Goal: Task Accomplishment & Management: Use online tool/utility

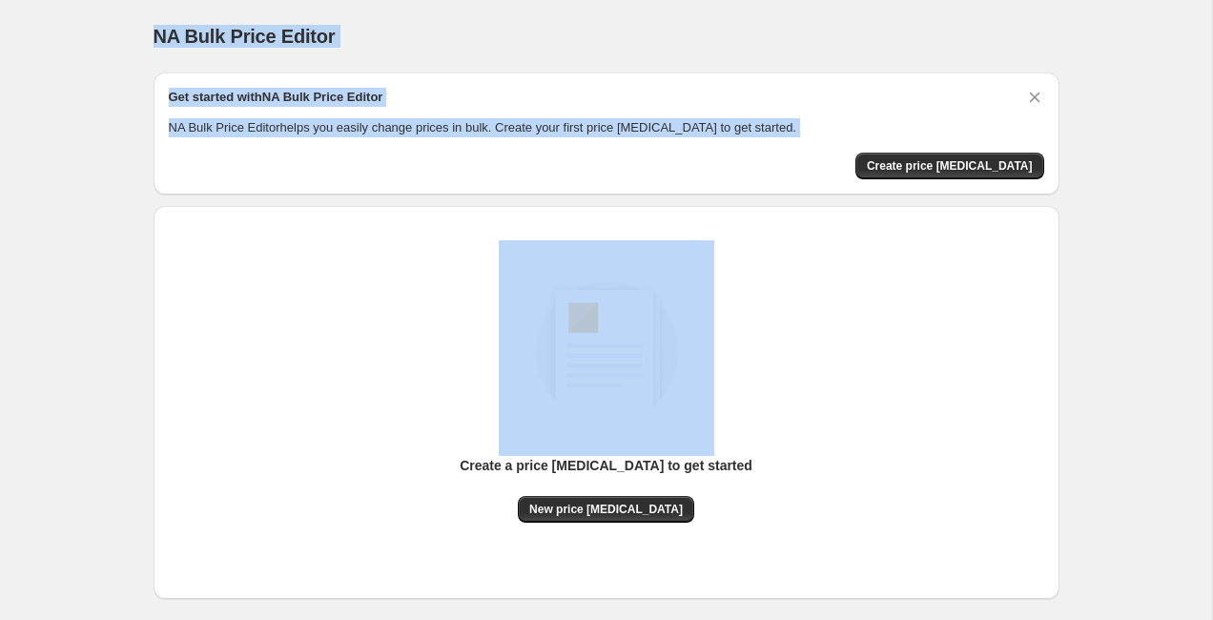
drag, startPoint x: 127, startPoint y: 20, endPoint x: 125, endPoint y: 195, distance: 174.6
click at [125, 195] on div "NA Bulk Price Editor. This page is ready NA Bulk Price Editor Get started with …" at bounding box center [606, 357] width 1212 height 715
click at [113, 195] on div at bounding box center [113, 195] width 0 height 0
click at [116, 210] on div "NA Bulk Price Editor. This page is ready NA Bulk Price Editor Get started with …" at bounding box center [606, 357] width 1212 height 715
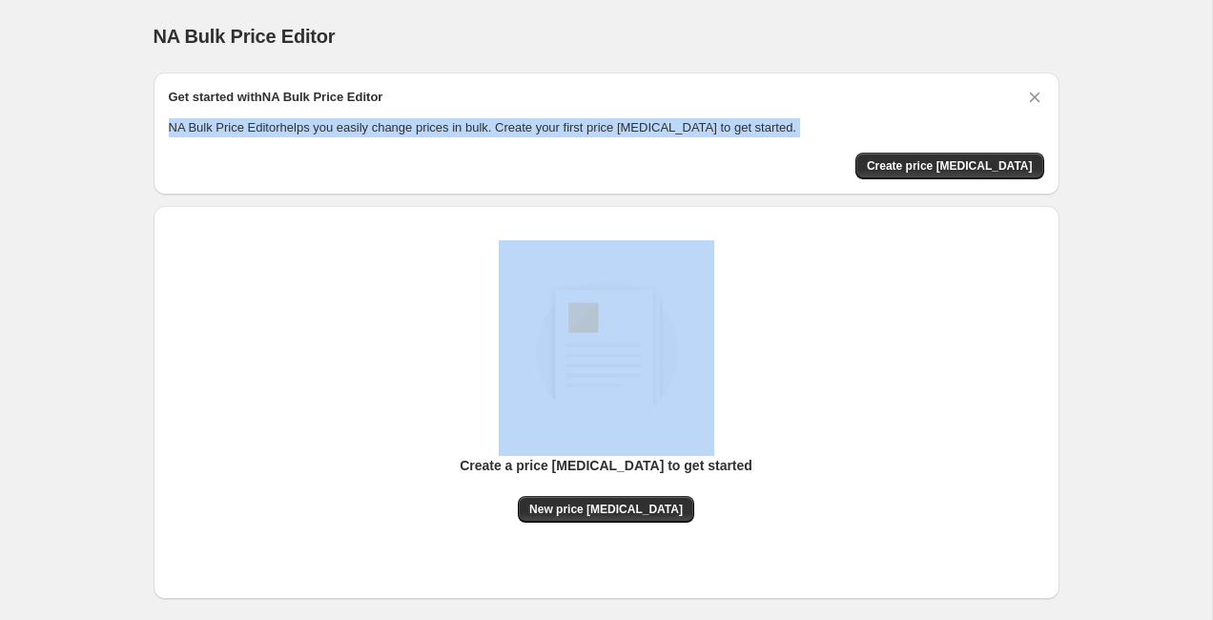
drag, startPoint x: 134, startPoint y: 181, endPoint x: 135, endPoint y: 117, distance: 63.9
click at [135, 117] on div "NA Bulk Price Editor. This page is ready NA Bulk Price Editor Get started with …" at bounding box center [607, 357] width 952 height 715
click at [110, 119] on div "NA Bulk Price Editor. This page is ready NA Bulk Price Editor Get started with …" at bounding box center [606, 357] width 1212 height 715
drag, startPoint x: 136, startPoint y: 102, endPoint x: 136, endPoint y: 191, distance: 88.7
click at [136, 191] on div "NA Bulk Price Editor. This page is ready NA Bulk Price Editor Get started with …" at bounding box center [607, 357] width 952 height 715
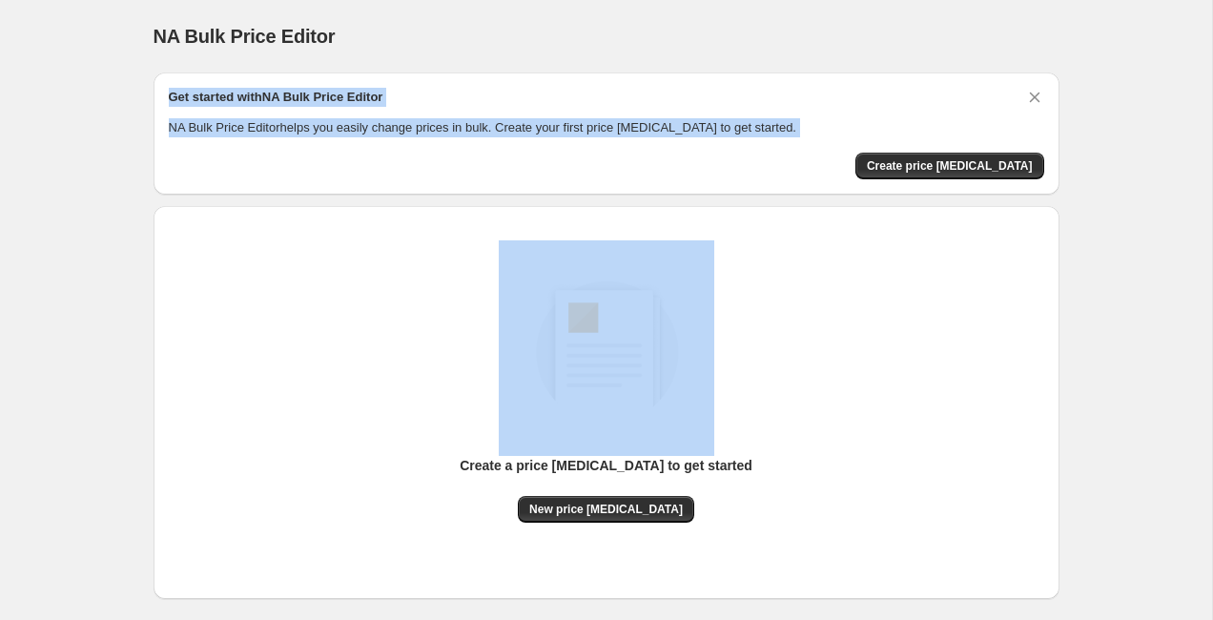
click at [76, 162] on div "NA Bulk Price Editor. This page is ready NA Bulk Price Editor Get started with …" at bounding box center [606, 357] width 1212 height 715
drag, startPoint x: 152, startPoint y: 118, endPoint x: 157, endPoint y: 208, distance: 89.8
click at [157, 208] on div "NA Bulk Price Editor. This page is ready NA Bulk Price Editor Get started with …" at bounding box center [607, 357] width 952 height 715
click at [135, 172] on div "NA Bulk Price Editor. This page is ready NA Bulk Price Editor Get started with …" at bounding box center [607, 357] width 952 height 715
drag, startPoint x: 163, startPoint y: 134, endPoint x: 163, endPoint y: 176, distance: 42.9
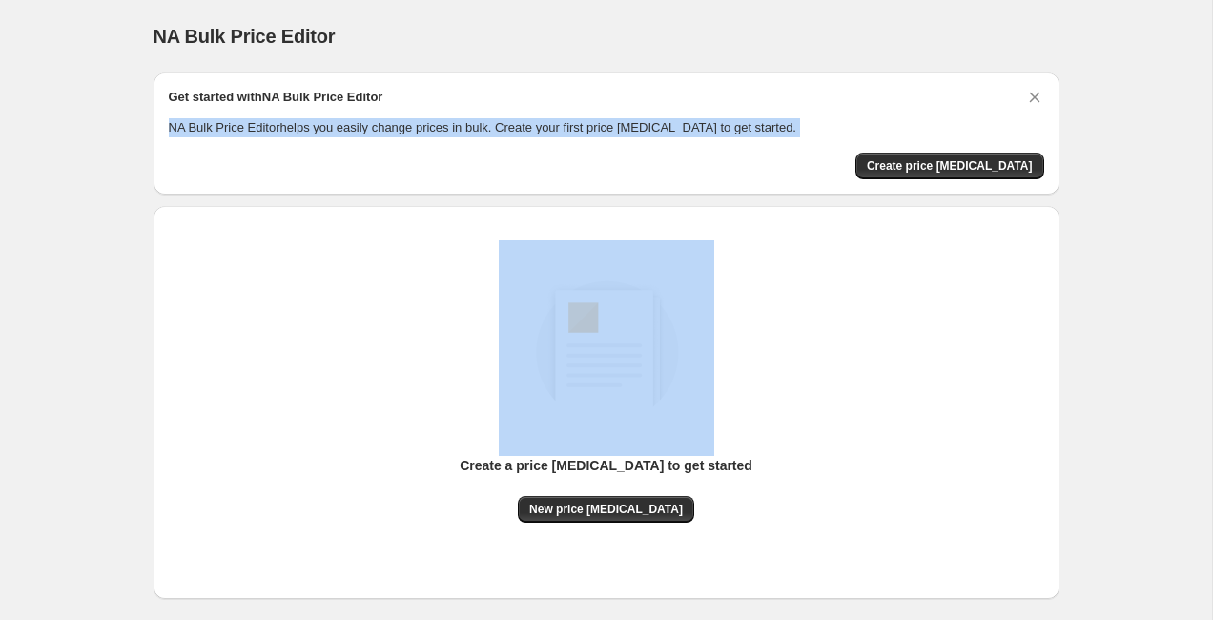
click at [163, 176] on div "Get started with NA Bulk Price Editor NA Bulk Price Editor helps you easily cha…" at bounding box center [607, 133] width 906 height 122
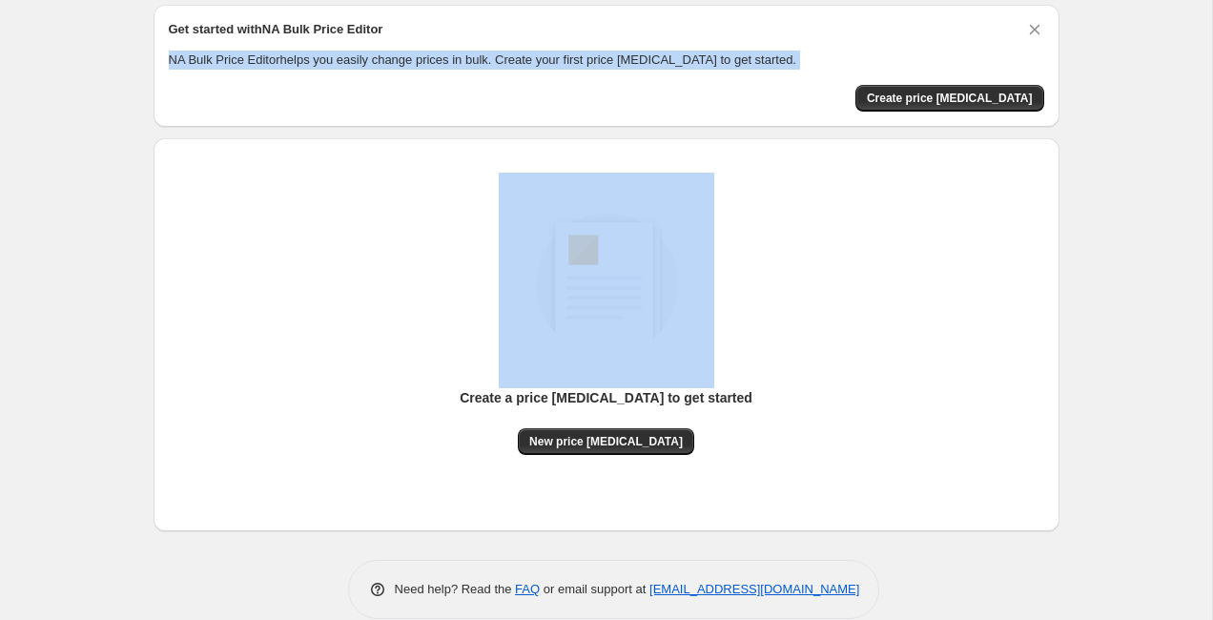
scroll to position [13, 0]
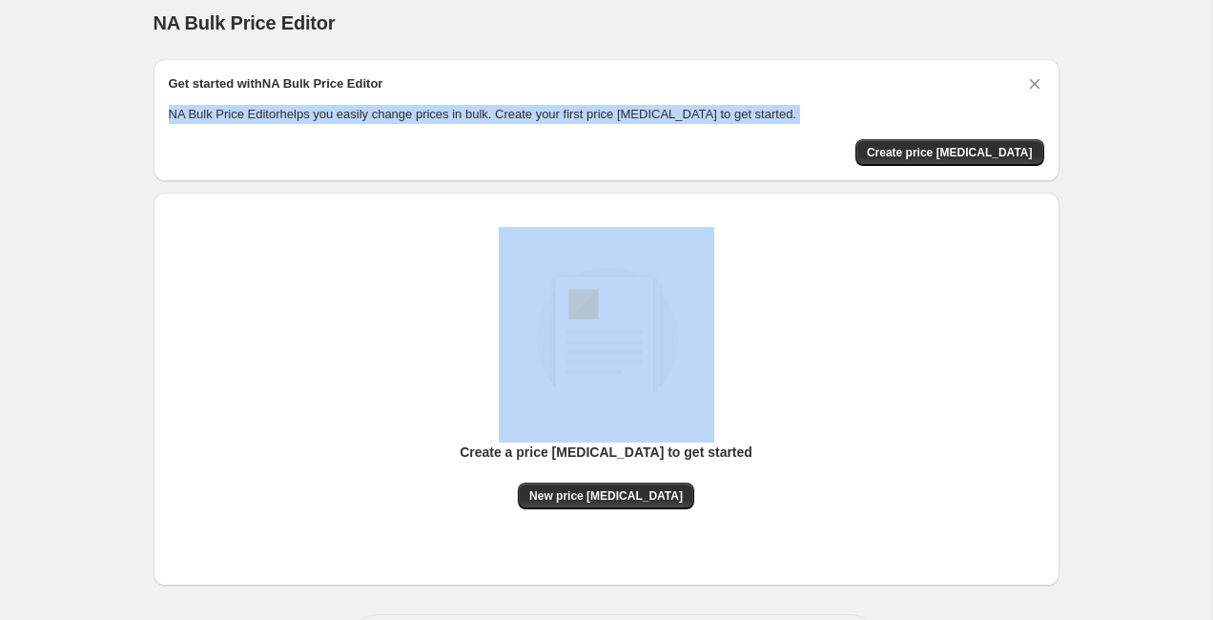
click at [865, 191] on div "Create a price [MEDICAL_DATA] to get started New price [MEDICAL_DATA]" at bounding box center [598, 381] width 921 height 408
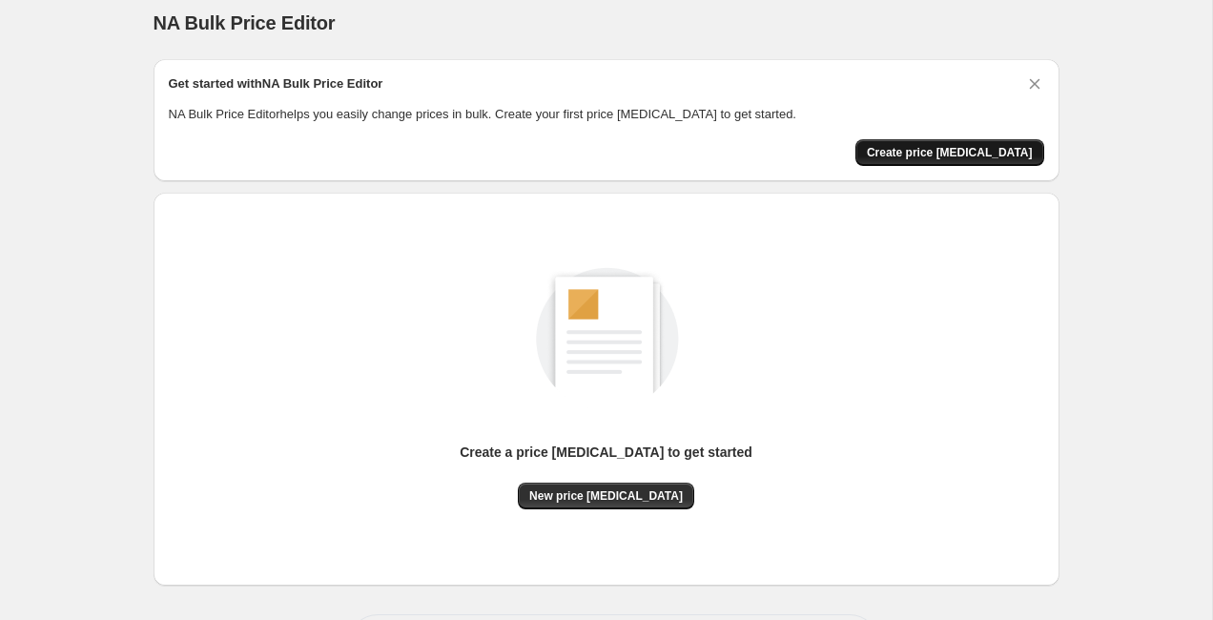
click at [934, 145] on span "Create price [MEDICAL_DATA]" at bounding box center [950, 152] width 166 height 15
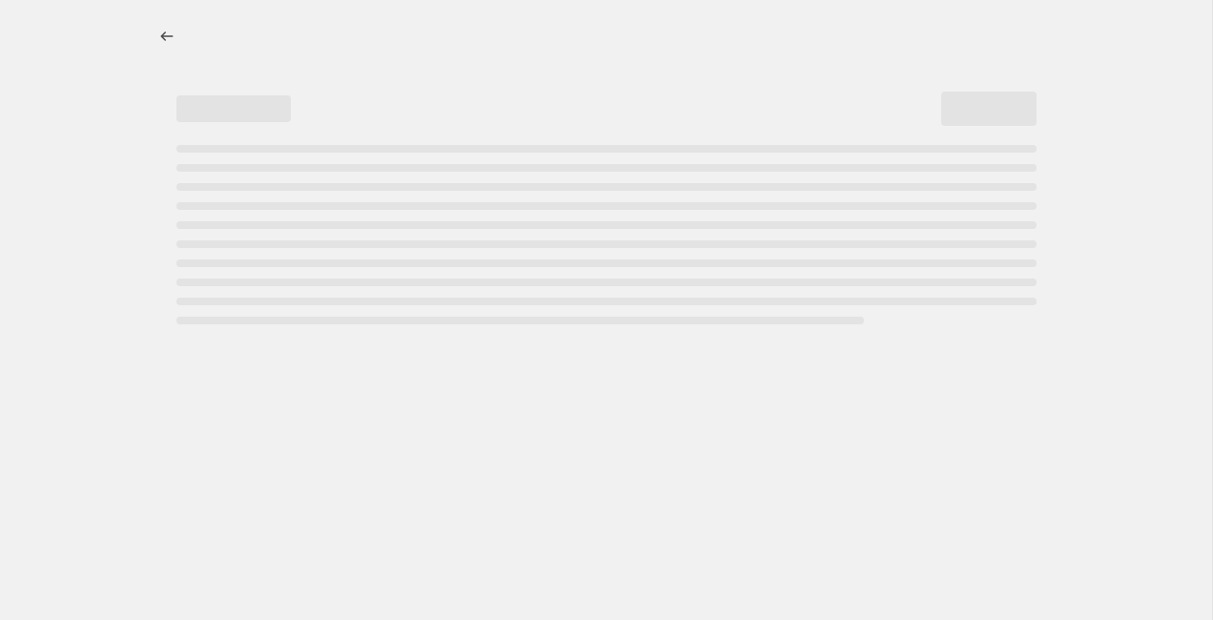
select select "percentage"
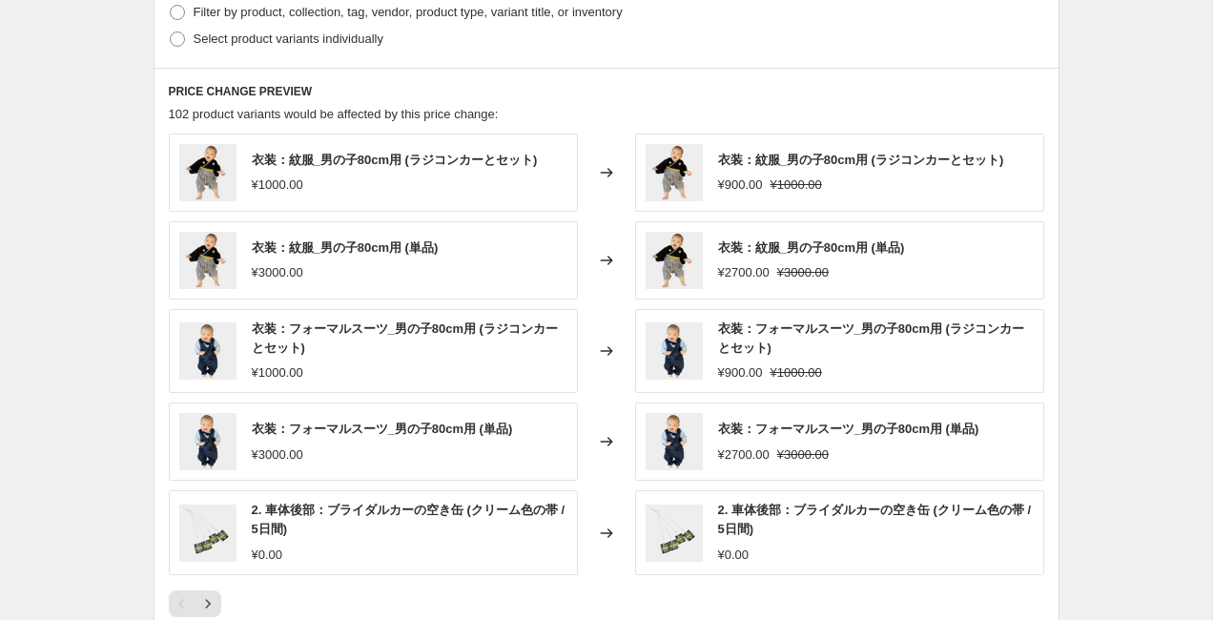
scroll to position [1299, 0]
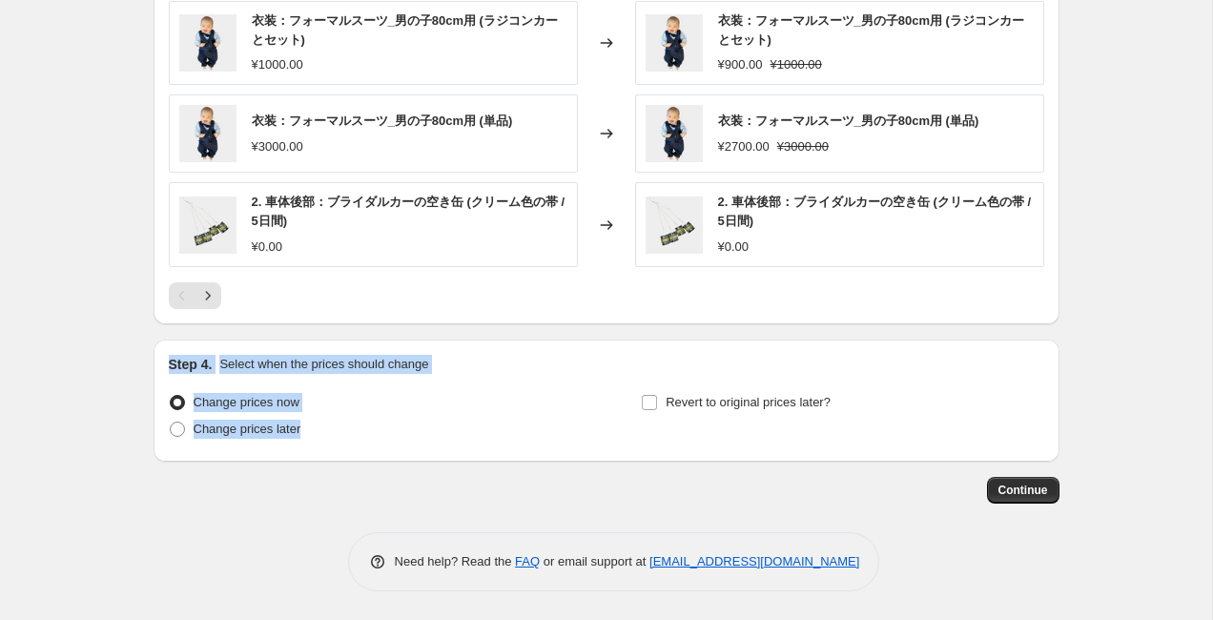
drag, startPoint x: 108, startPoint y: 347, endPoint x: 105, endPoint y: 450, distance: 103.1
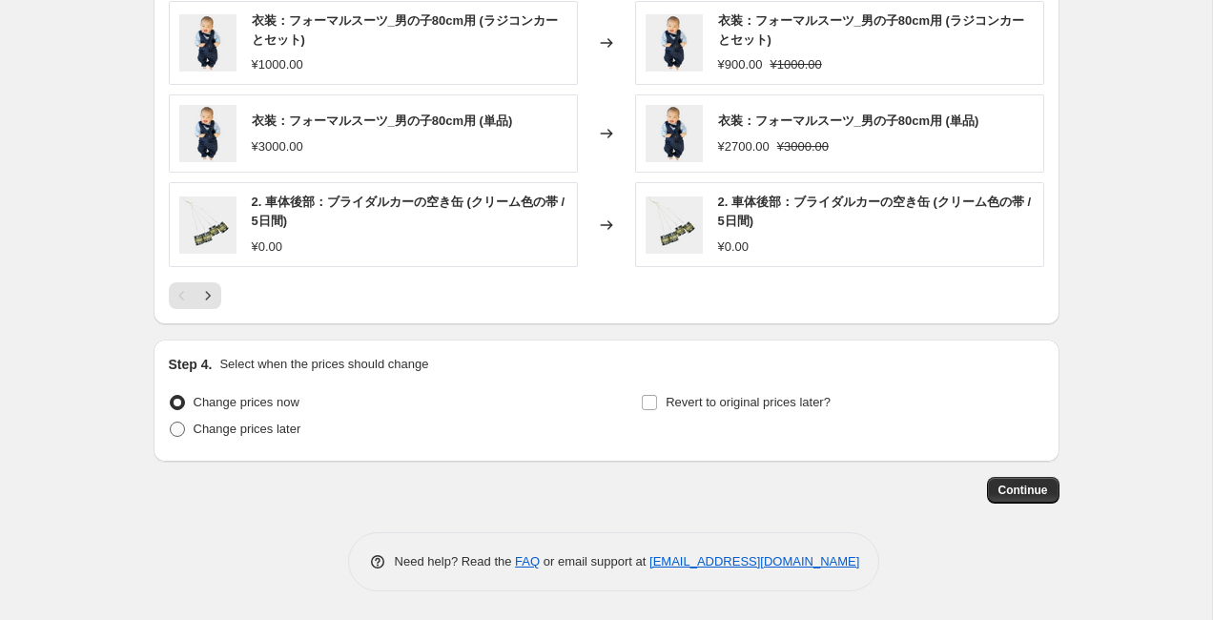
click at [176, 431] on span at bounding box center [177, 429] width 15 height 15
click at [171, 423] on input "Change prices later" at bounding box center [170, 422] width 1 height 1
radio input "true"
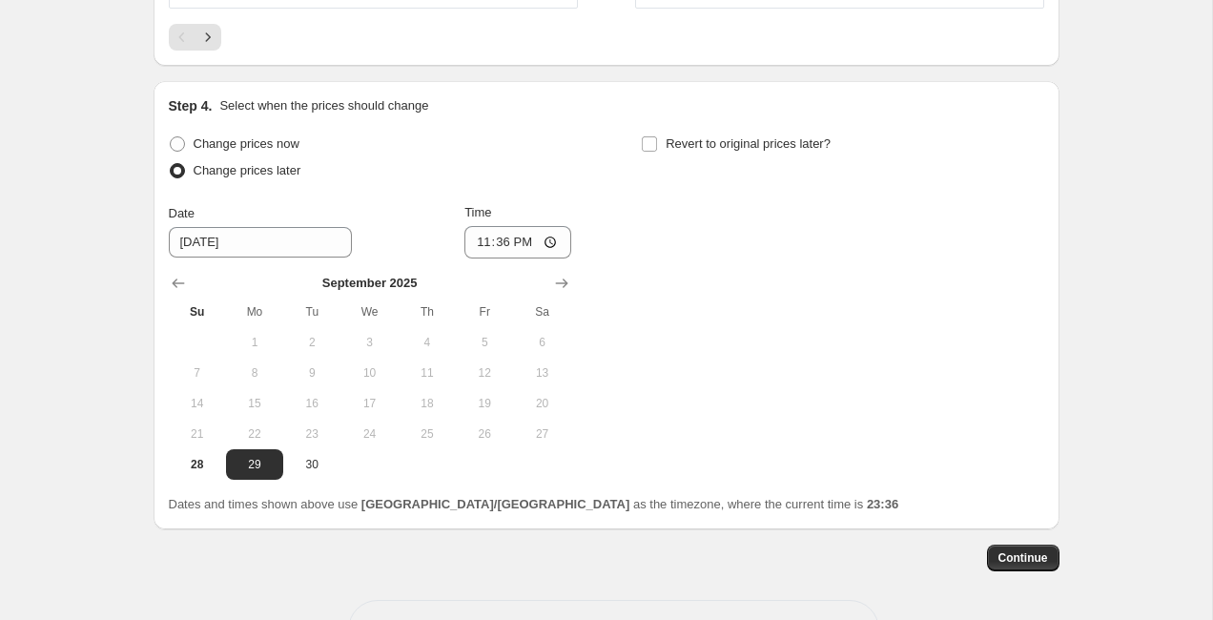
scroll to position [1625, 0]
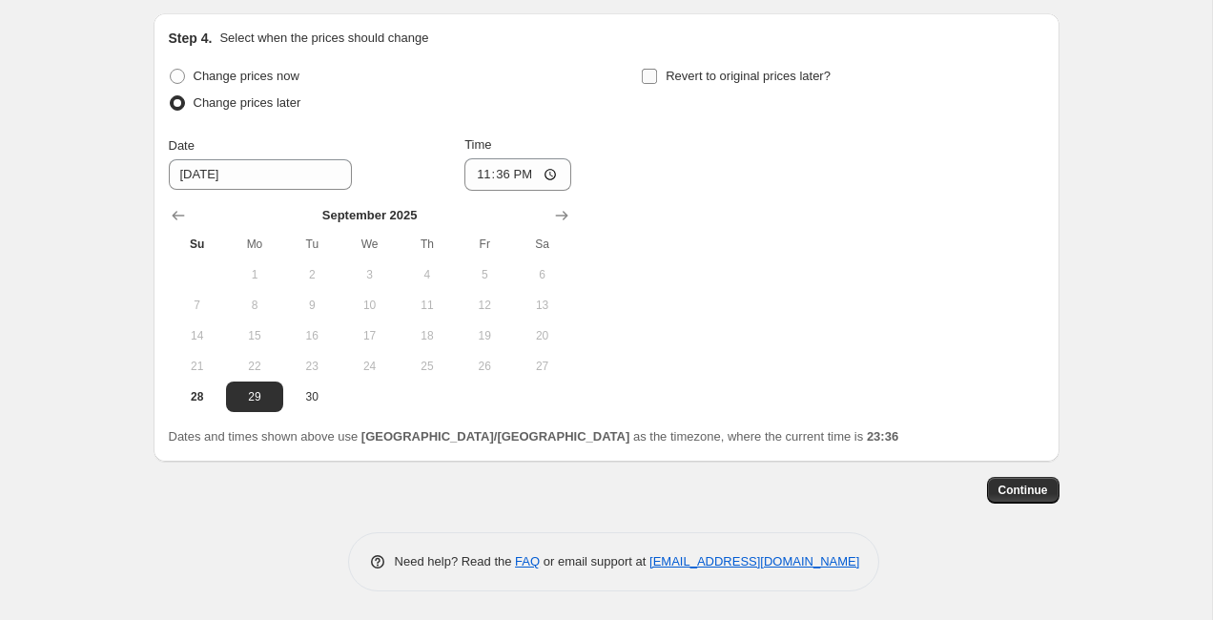
click at [646, 78] on input "Revert to original prices later?" at bounding box center [649, 76] width 15 height 15
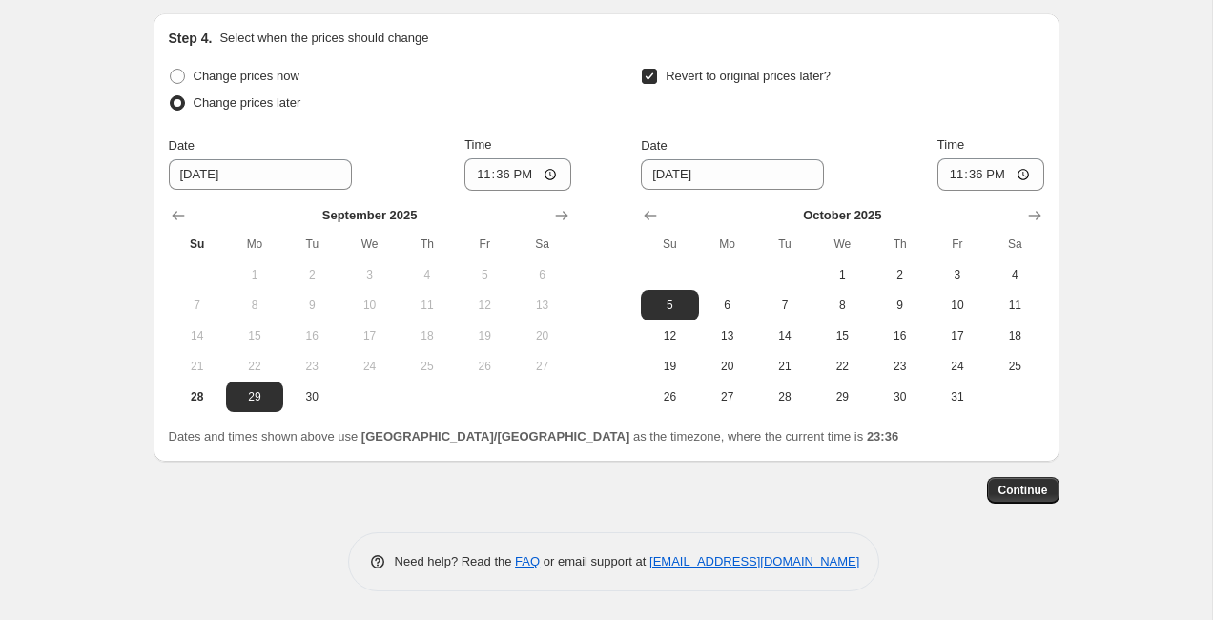
click at [652, 75] on input "Revert to original prices later?" at bounding box center [649, 76] width 15 height 15
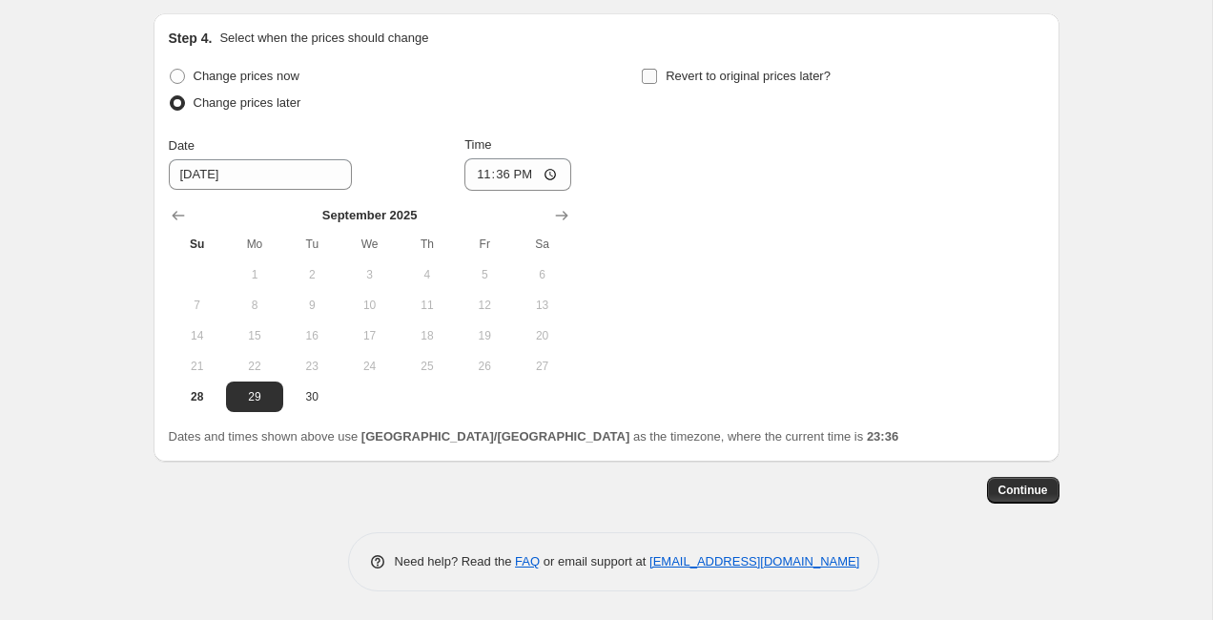
click at [652, 75] on input "Revert to original prices later?" at bounding box center [649, 76] width 15 height 15
checkbox input "true"
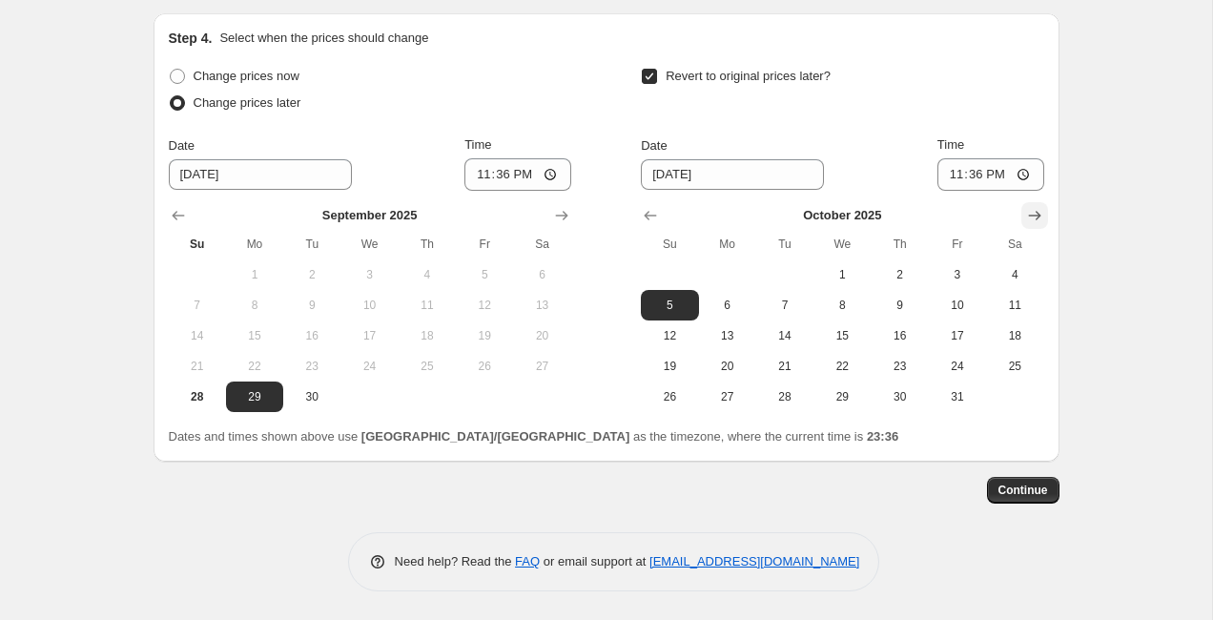
click at [1044, 220] on icon "Show next month, November 2025" at bounding box center [1034, 215] width 19 height 19
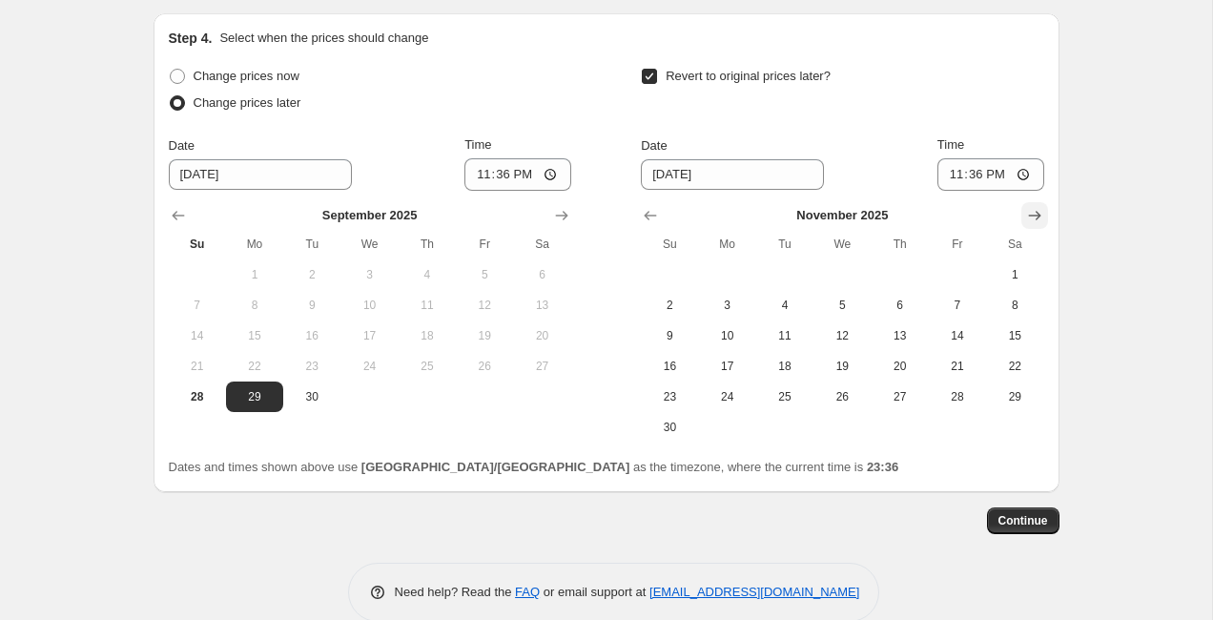
click at [1044, 220] on icon "Show next month, December 2025" at bounding box center [1034, 215] width 19 height 19
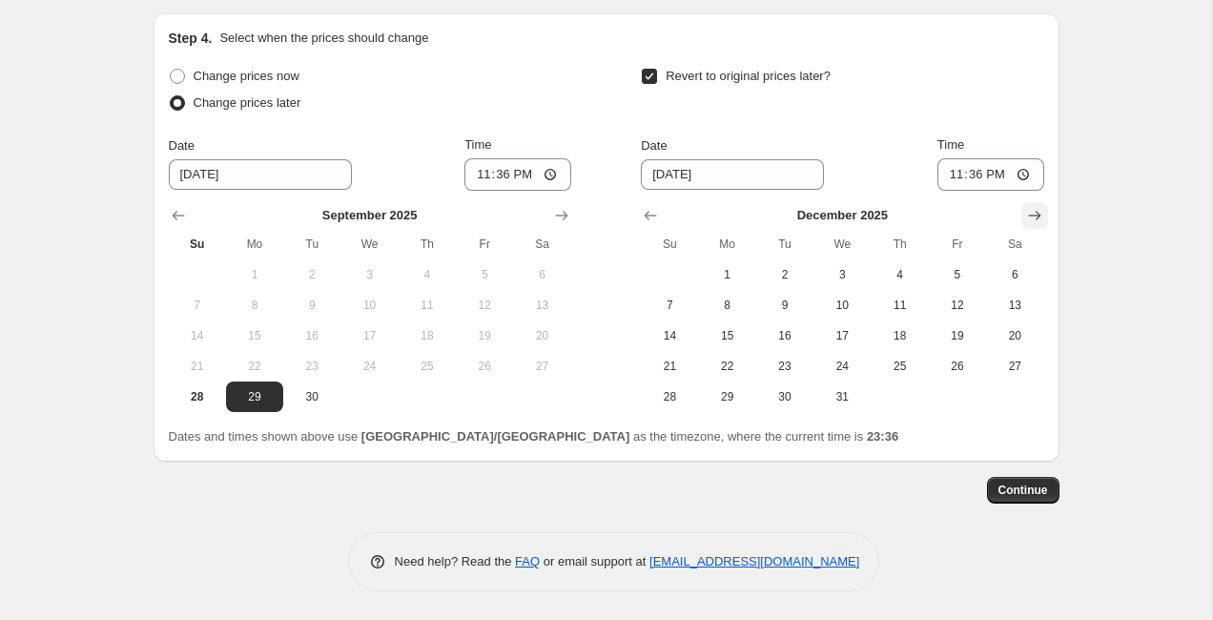
click at [1035, 225] on button "Show next month, January 2026" at bounding box center [1035, 215] width 27 height 27
click at [869, 333] on button "14" at bounding box center [842, 336] width 57 height 31
click at [941, 333] on span "16" at bounding box center [958, 335] width 42 height 15
type input "[DATE]"
click at [558, 216] on icon "Show next month, October 2025" at bounding box center [561, 216] width 12 height 10
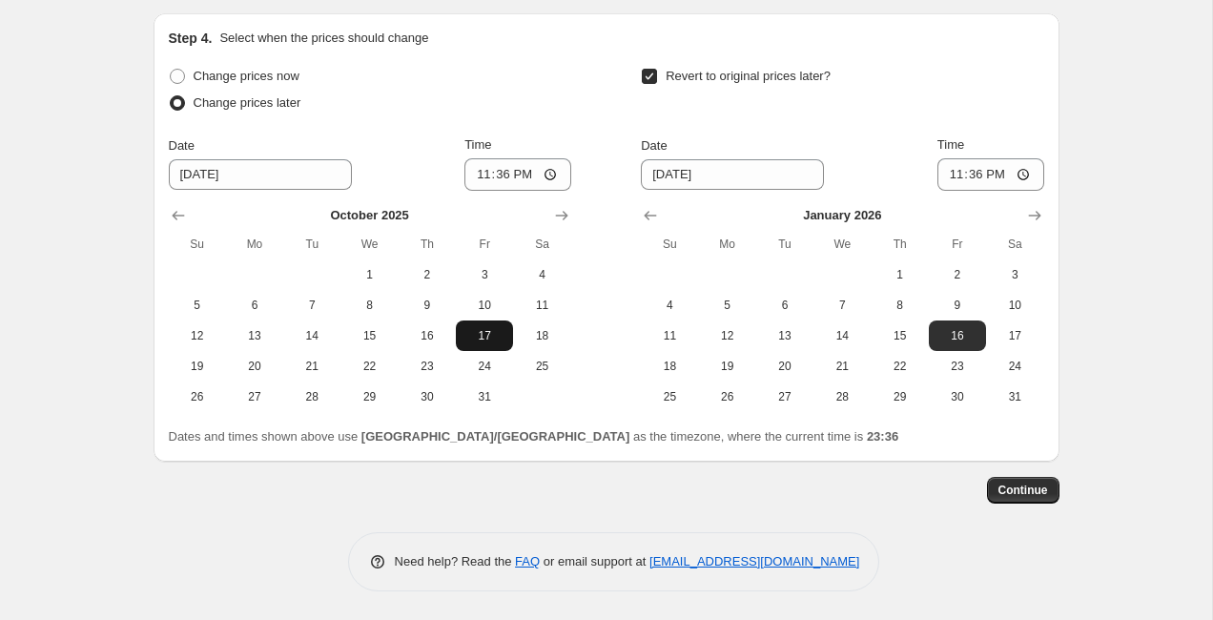
click at [480, 323] on button "17" at bounding box center [484, 336] width 57 height 31
click at [376, 273] on span "1" at bounding box center [369, 274] width 42 height 15
type input "[DATE]"
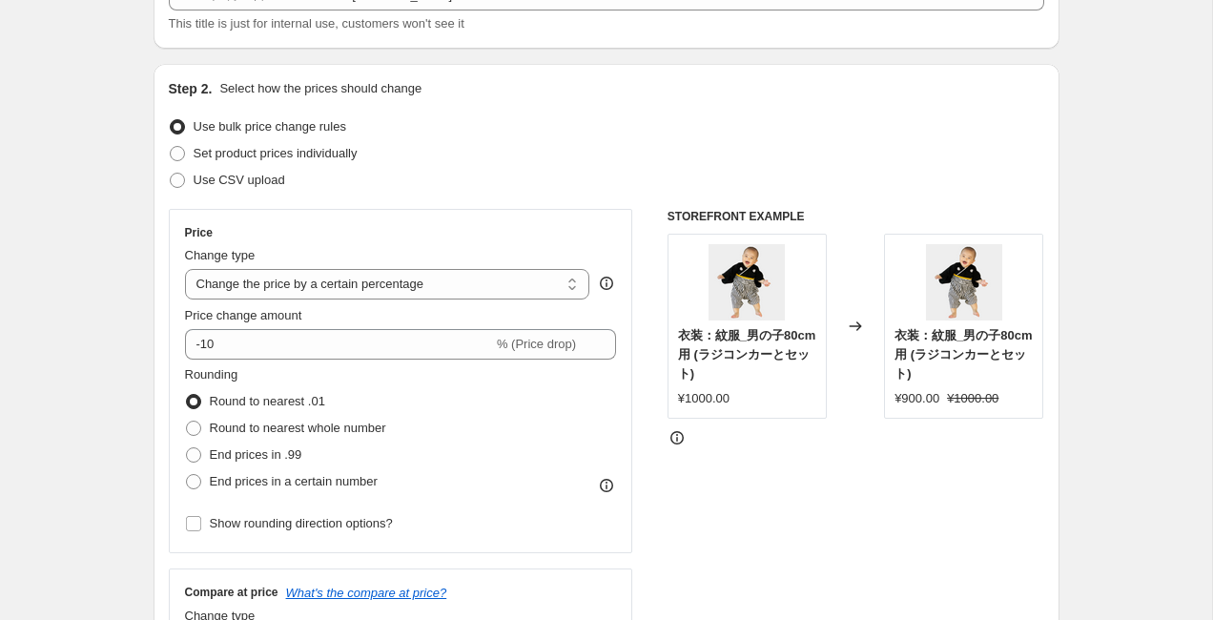
scroll to position [134, 0]
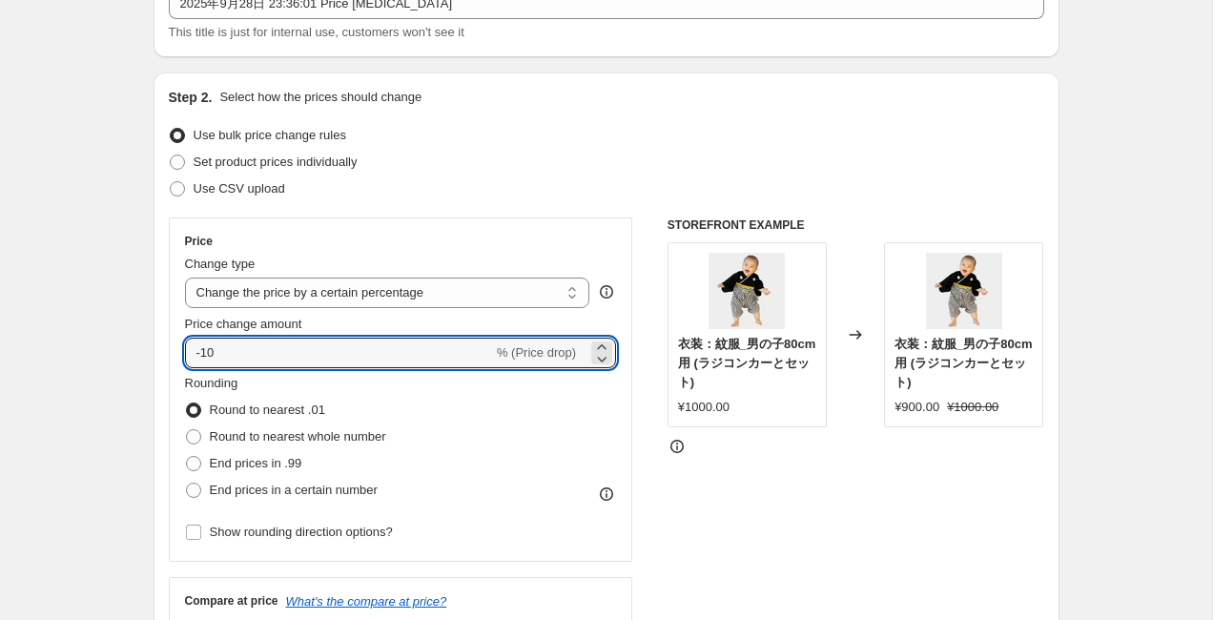
drag, startPoint x: 206, startPoint y: 357, endPoint x: 154, endPoint y: 357, distance: 52.5
click at [154, 357] on div "Step 2. Select how the prices should change Use bulk price change rules Set pro…" at bounding box center [607, 407] width 906 height 670
type input "10"
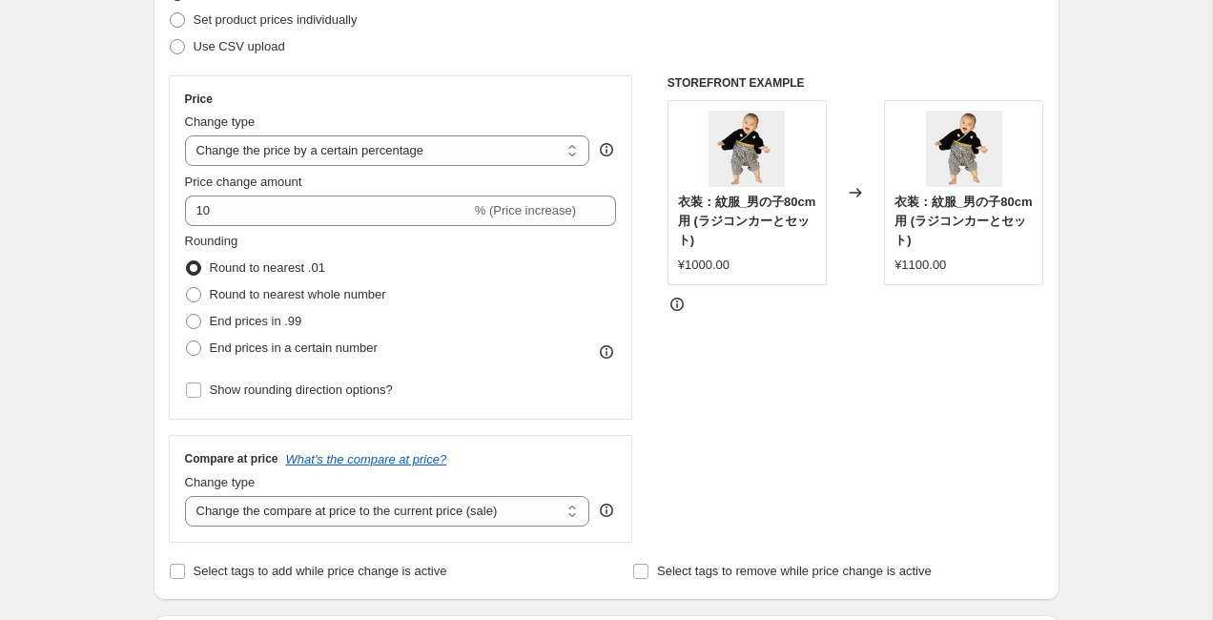
scroll to position [286, 0]
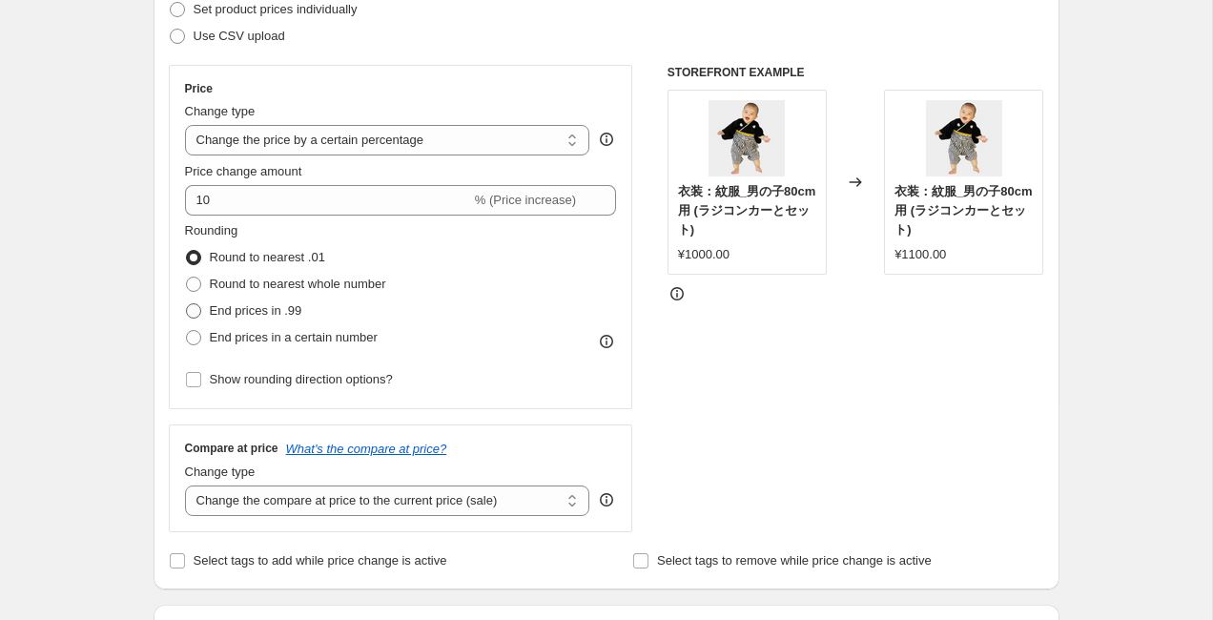
click at [192, 311] on span at bounding box center [193, 310] width 15 height 15
click at [187, 304] on input "End prices in .99" at bounding box center [186, 303] width 1 height 1
radio input "true"
click at [187, 275] on label "Round to nearest whole number" at bounding box center [285, 284] width 201 height 27
click at [187, 277] on input "Round to nearest whole number" at bounding box center [186, 277] width 1 height 1
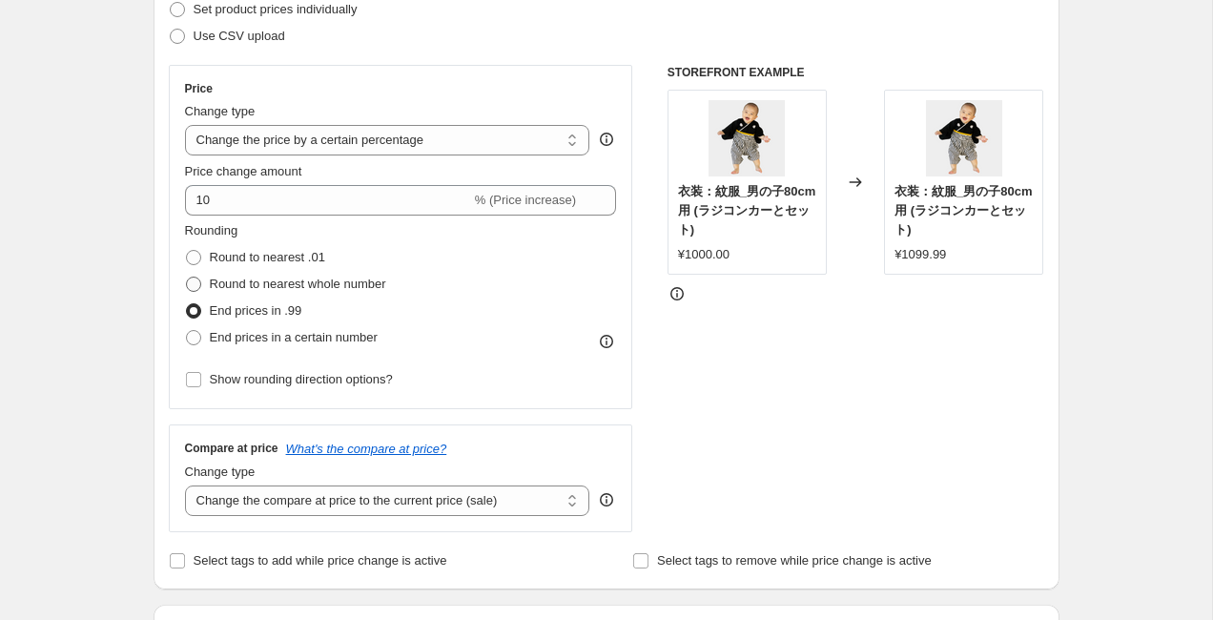
radio input "true"
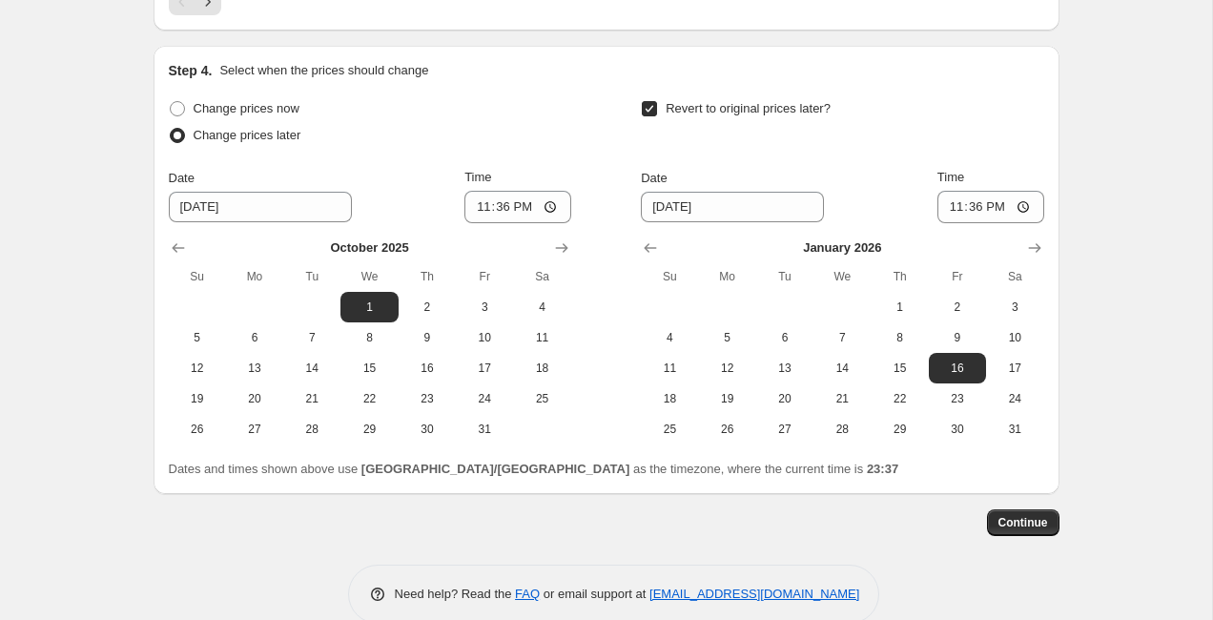
scroll to position [1625, 0]
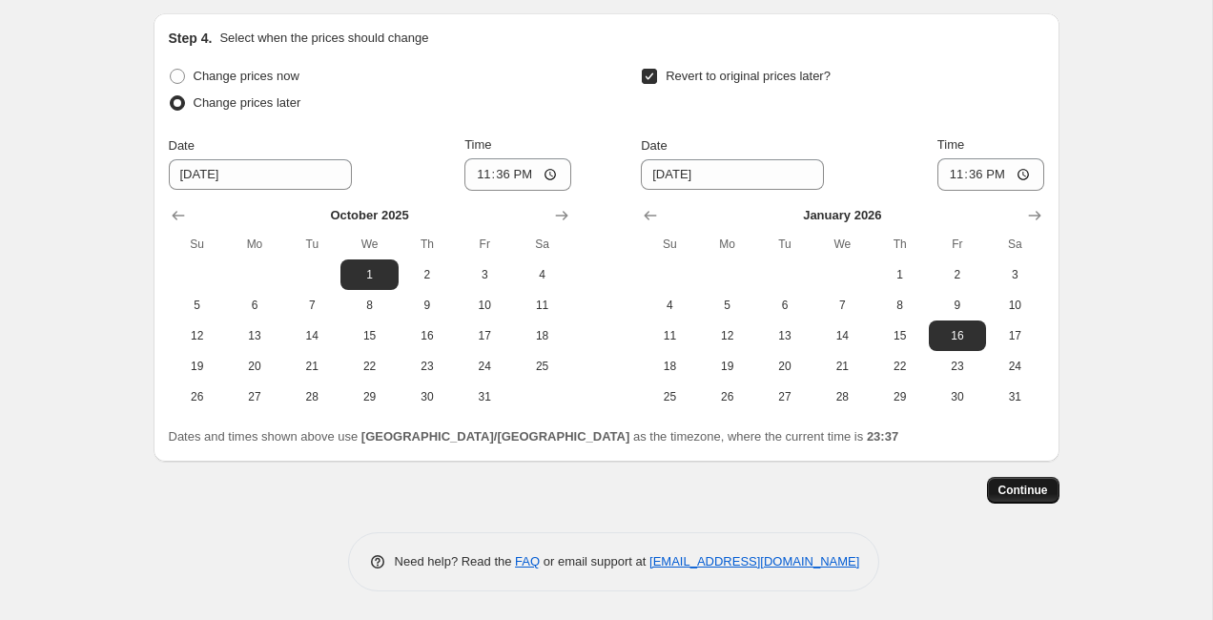
click at [1012, 488] on span "Continue" at bounding box center [1024, 490] width 50 height 15
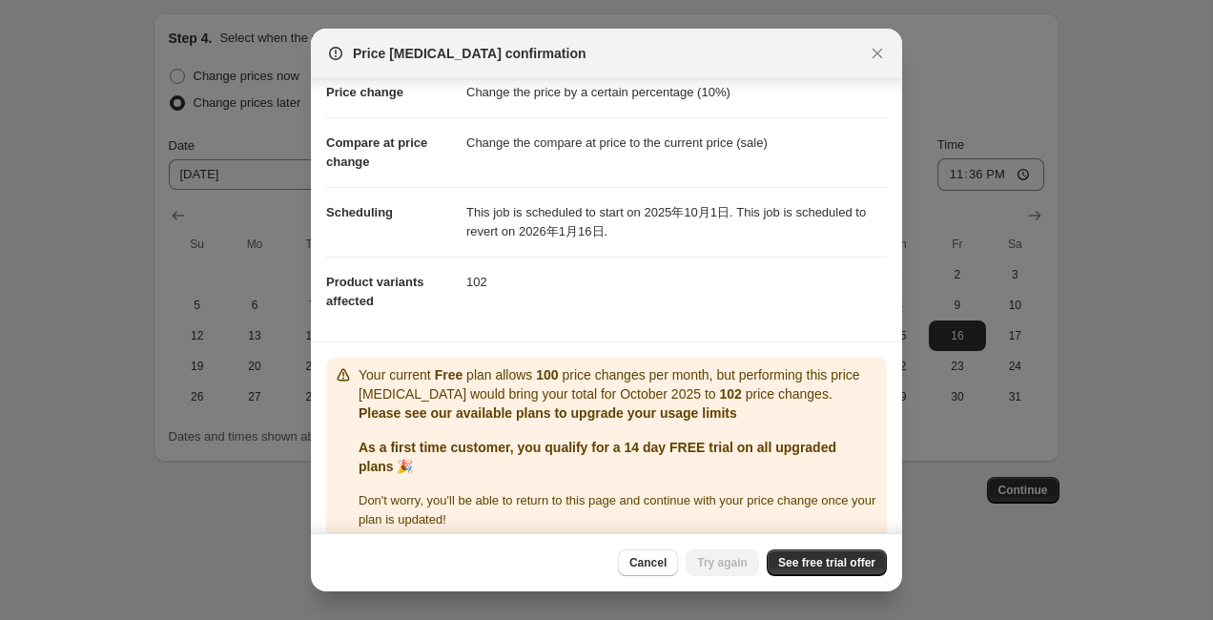
scroll to position [50, 0]
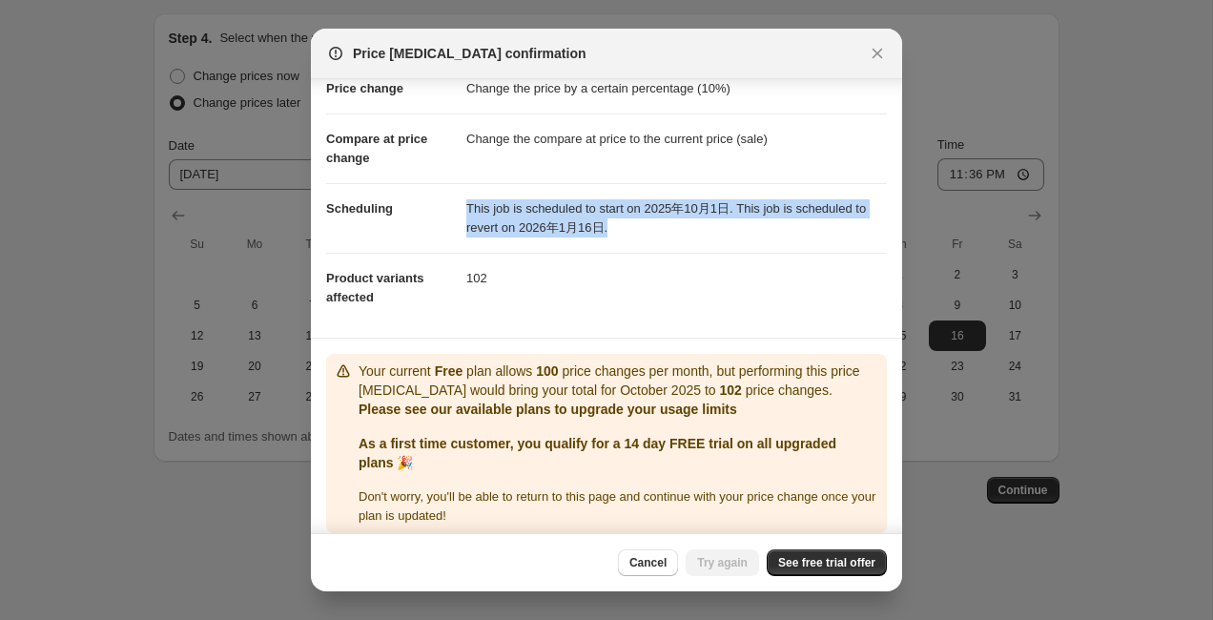
drag, startPoint x: 457, startPoint y: 210, endPoint x: 454, endPoint y: 251, distance: 41.1
click at [454, 251] on dl "Price change Change the price by a certain percentage (10%) Compare at price ch…" at bounding box center [606, 193] width 561 height 259
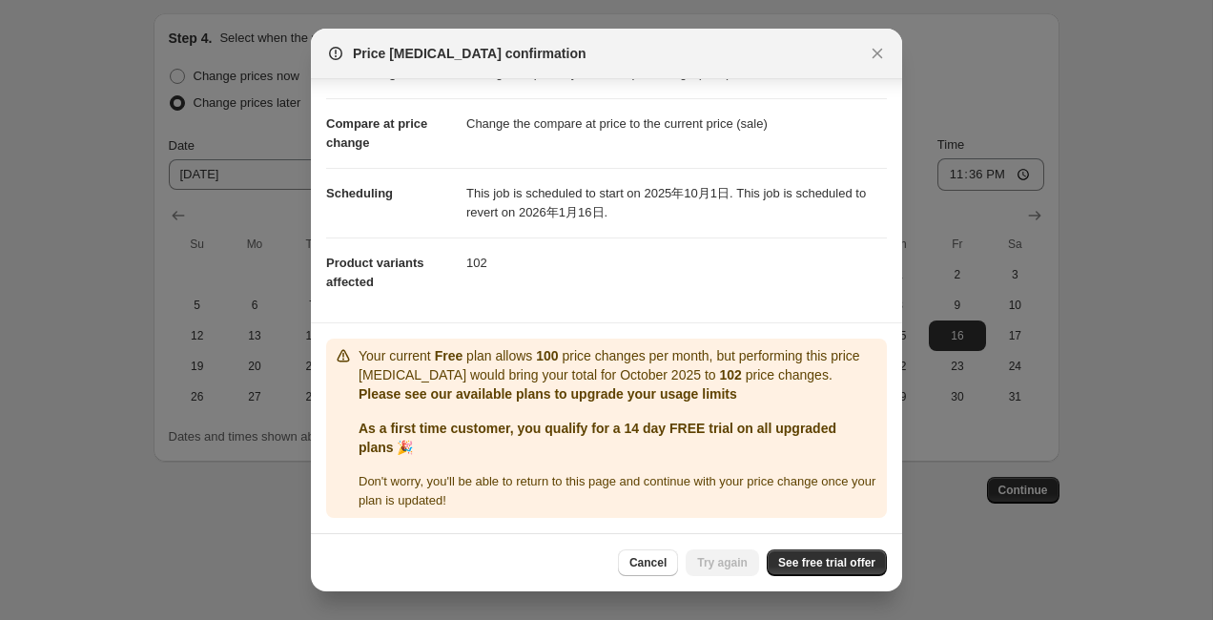
click at [534, 299] on dl "Price change Change the price by a certain percentage (10%) Compare at price ch…" at bounding box center [606, 178] width 561 height 259
click at [634, 569] on span "Cancel" at bounding box center [648, 562] width 37 height 15
